Goal: Find specific page/section: Find specific page/section

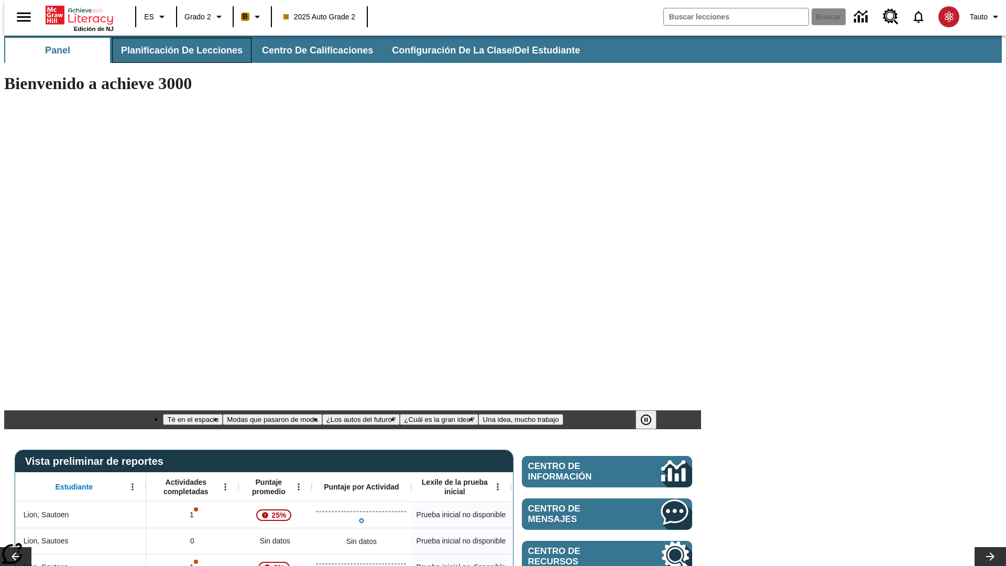
click at [176, 50] on span "Planificación de lecciones" at bounding box center [182, 51] width 122 height 12
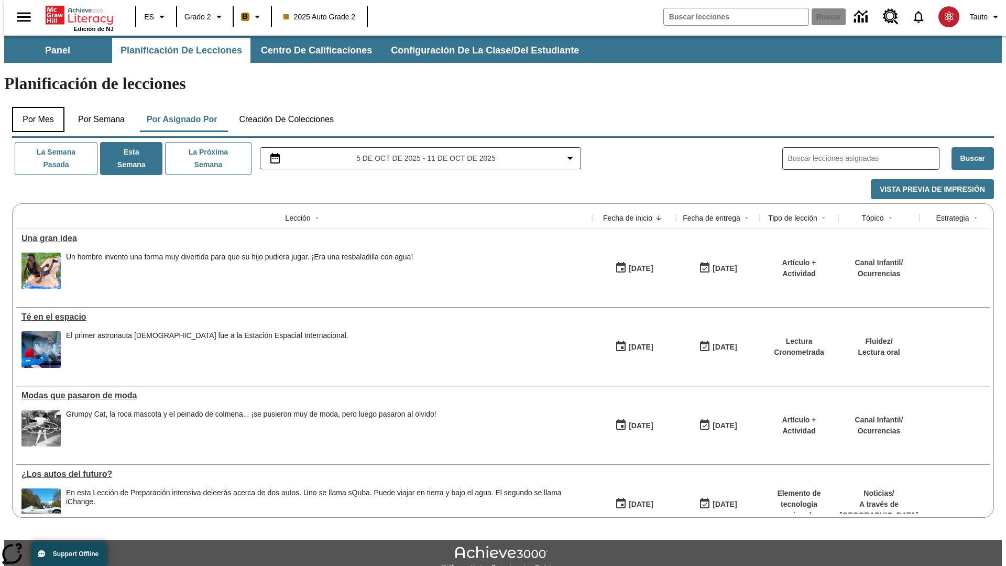
click at [34, 107] on button "Por mes" at bounding box center [38, 119] width 52 height 25
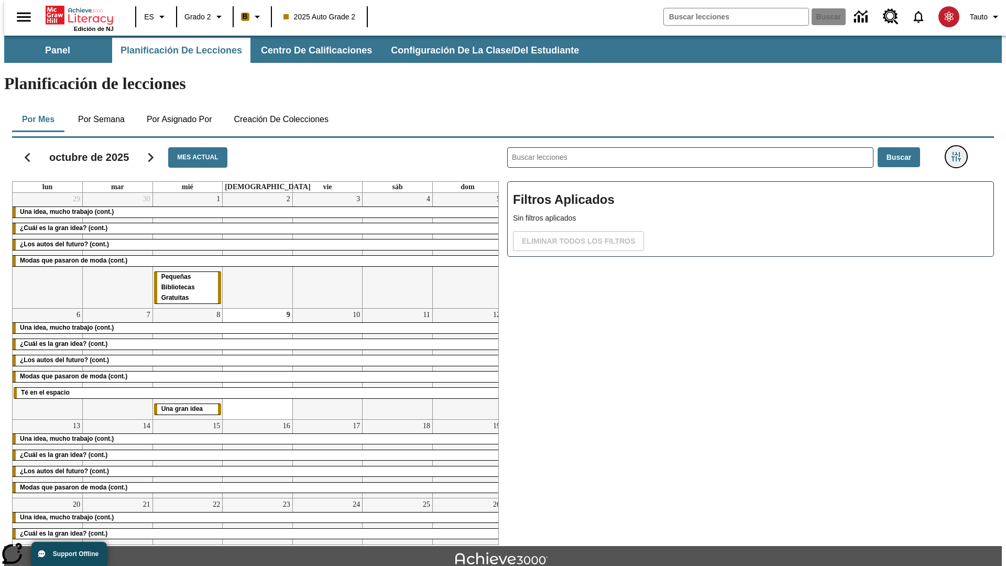
click at [959, 152] on icon "Menú lateral de filtros" at bounding box center [955, 156] width 9 height 9
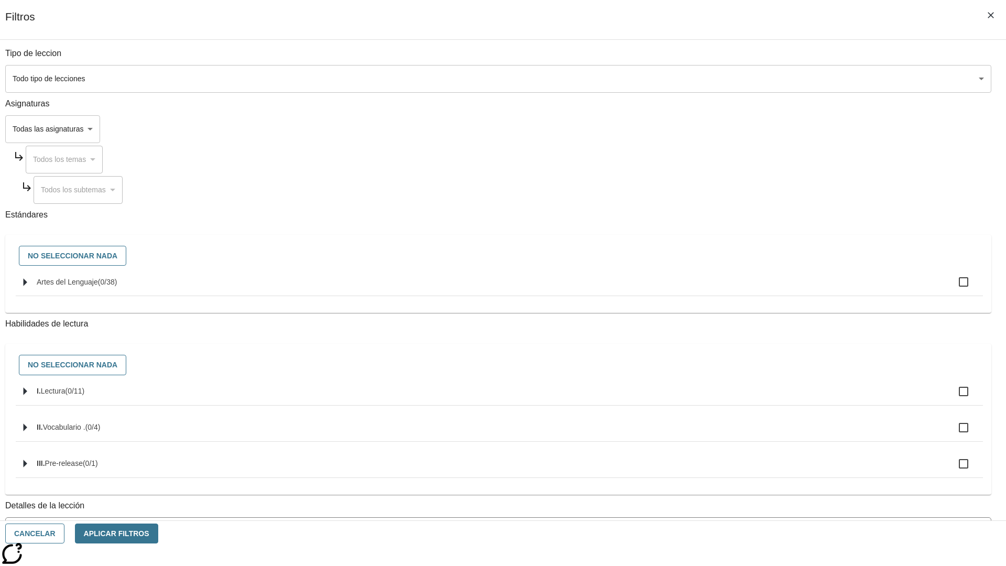
click at [754, 423] on body "Saltar al contenido principal Edición de NJ ES Grado 2 B 2025 Auto Grade 2 Busc…" at bounding box center [503, 325] width 998 height 578
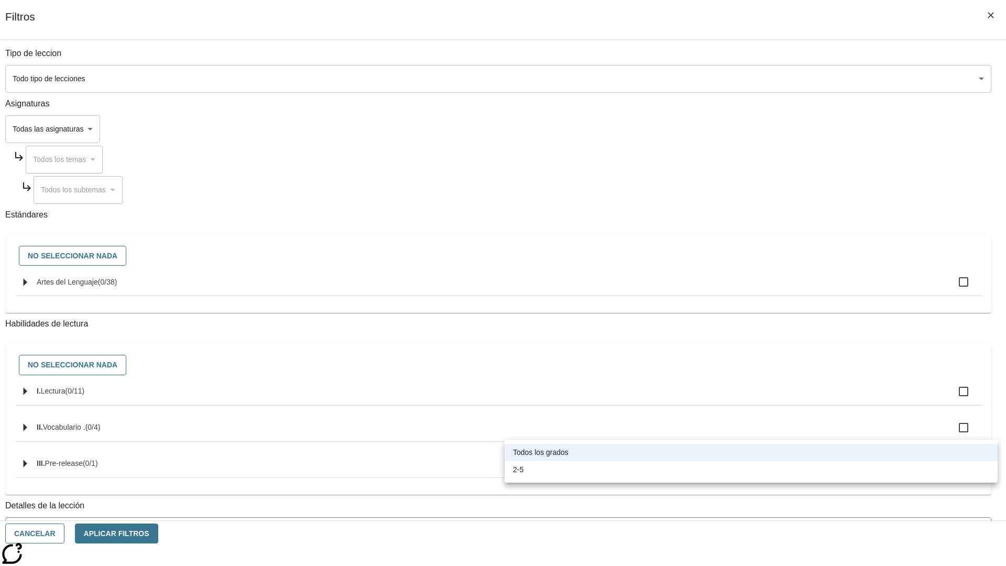
scroll to position [327, 0]
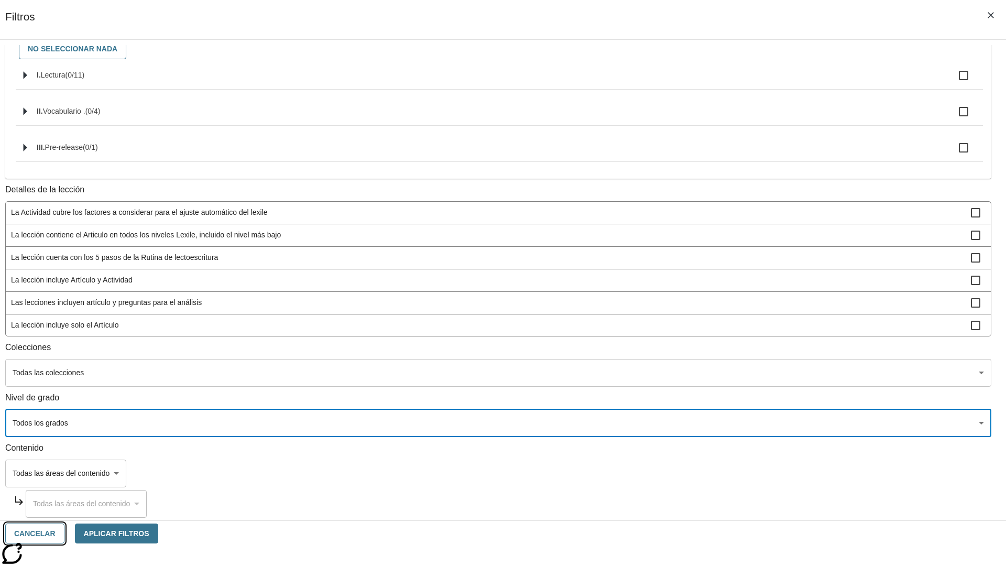
click at [64, 533] on button "Cancelar" at bounding box center [34, 533] width 59 height 20
click at [75, 14] on icon "Portada" at bounding box center [81, 15] width 70 height 21
